Goal: Find specific page/section: Find specific page/section

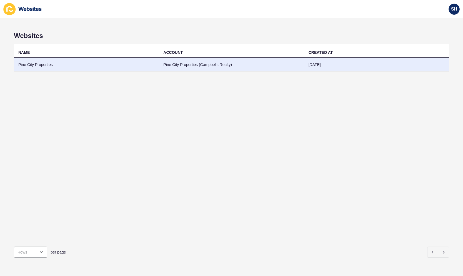
click at [224, 64] on td "Pine City Properties (Campbells Realty)" at bounding box center [231, 65] width 145 height 14
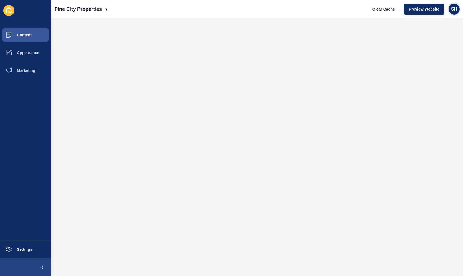
click at [454, 12] on div "SH" at bounding box center [454, 9] width 11 height 11
click at [439, 33] on link "Contact Support" at bounding box center [441, 34] width 41 height 12
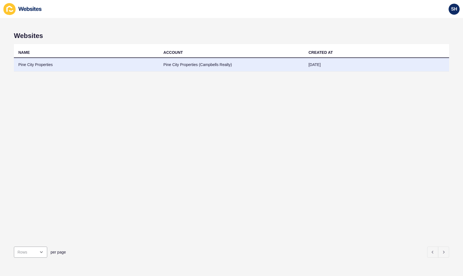
click at [258, 68] on td "Pine City Properties (Campbells Realty)" at bounding box center [231, 65] width 145 height 14
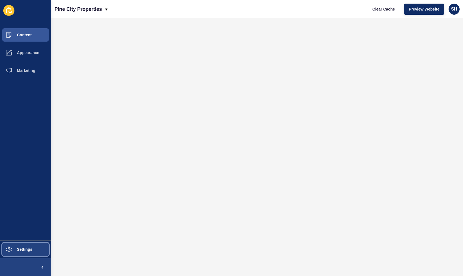
click at [25, 251] on span "Settings" at bounding box center [15, 249] width 33 height 4
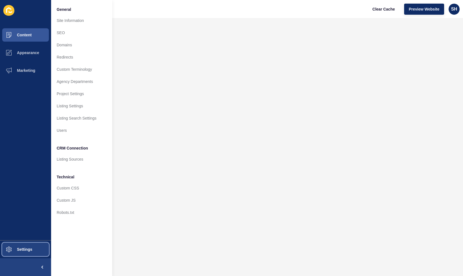
click at [25, 251] on span "Settings" at bounding box center [15, 249] width 33 height 4
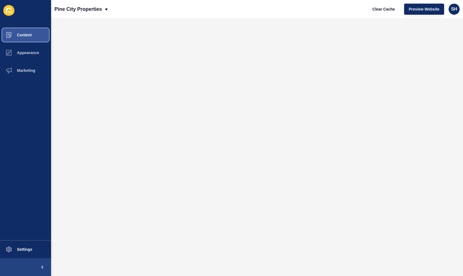
click at [25, 37] on span "Content" at bounding box center [15, 35] width 32 height 4
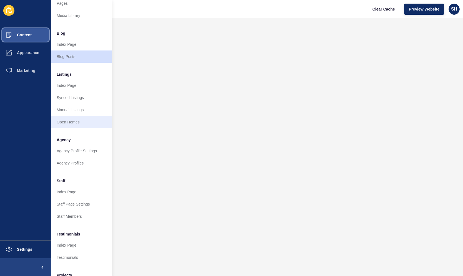
scroll to position [53, 0]
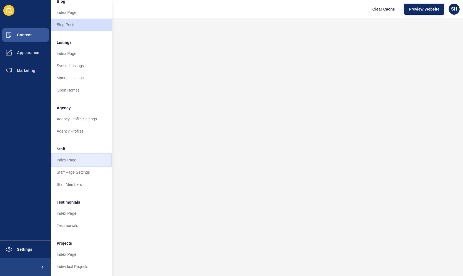
click at [74, 156] on link "Index Page" at bounding box center [81, 160] width 61 height 12
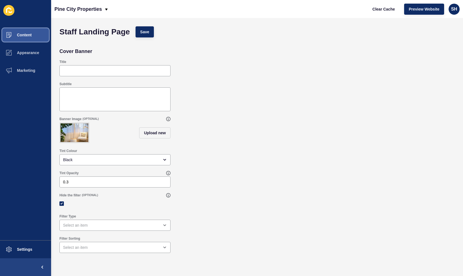
click at [31, 31] on button "Content" at bounding box center [25, 35] width 51 height 18
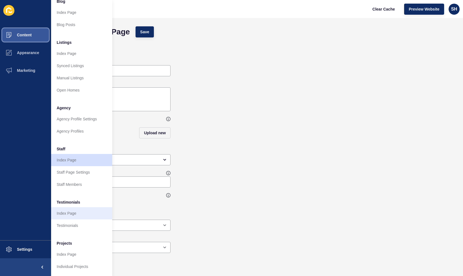
scroll to position [52, 0]
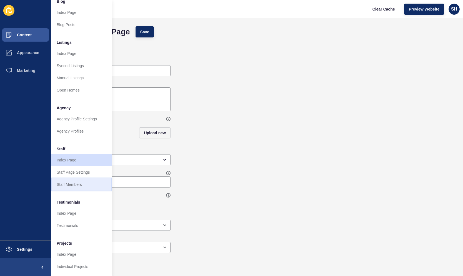
click at [81, 182] on link "Staff Members" at bounding box center [81, 185] width 61 height 12
